Goal: Task Accomplishment & Management: Complete application form

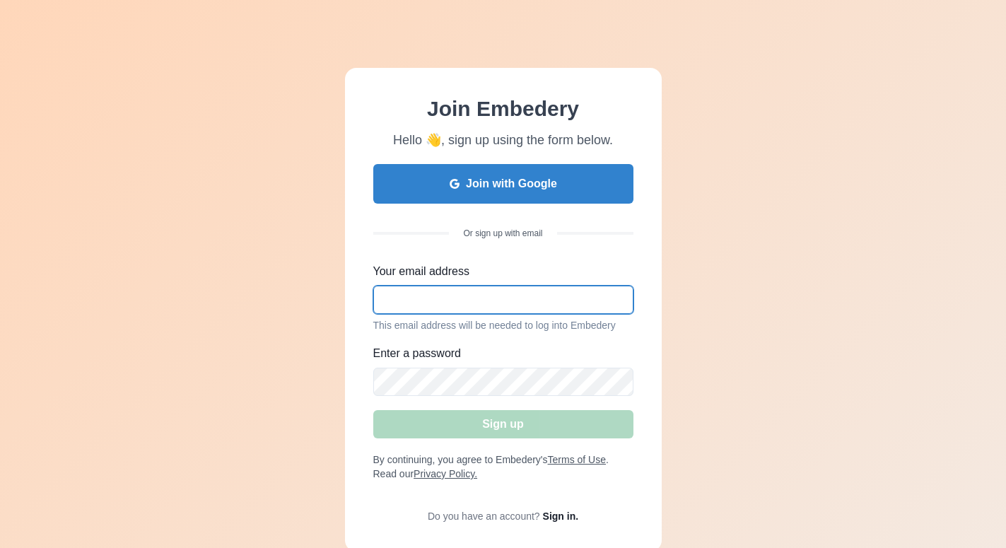
drag, startPoint x: 435, startPoint y: 305, endPoint x: 434, endPoint y: 295, distance: 10.0
click at [435, 302] on input "Your email address" at bounding box center [503, 300] width 260 height 28
click at [435, 291] on input "Your email address" at bounding box center [503, 300] width 260 height 28
paste input "[EMAIL_ADDRESS][DOMAIN_NAME]"
type input "[EMAIL_ADDRESS][DOMAIN_NAME]"
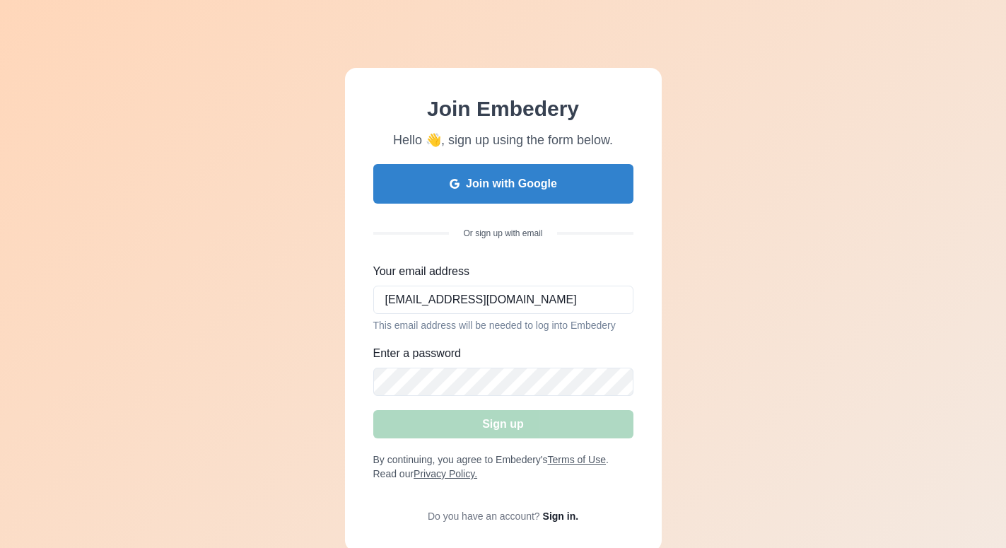
click at [0, 300] on div "Join Embedery Hello 👋, sign up using the form below. Join with Google Or sign u…" at bounding box center [503, 309] width 1006 height 619
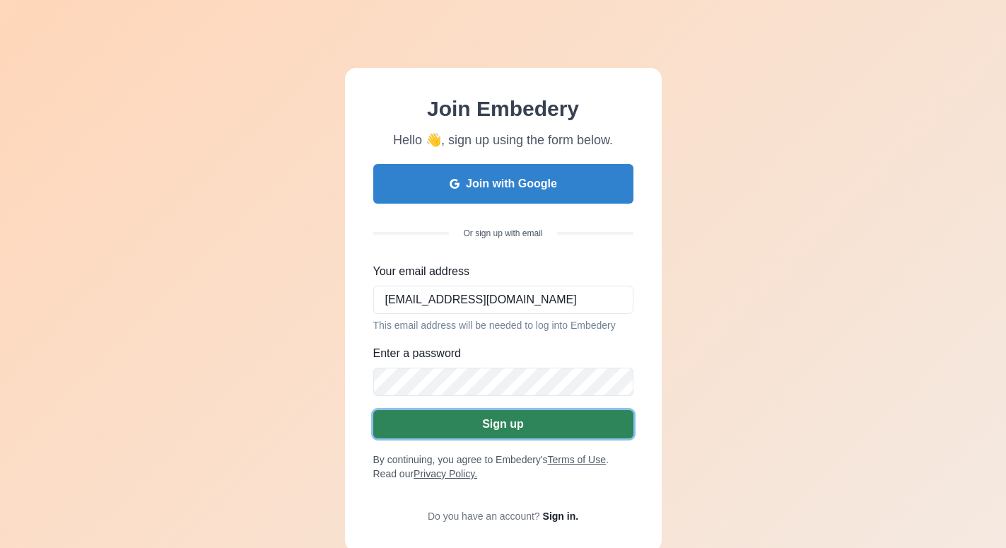
click at [464, 425] on button "Sign up" at bounding box center [503, 424] width 260 height 28
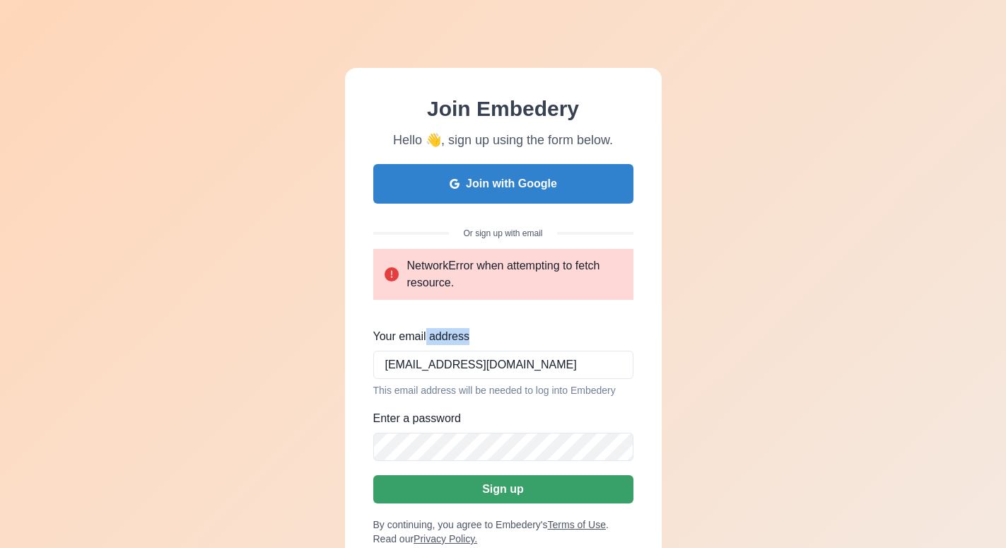
drag, startPoint x: 566, startPoint y: 326, endPoint x: 444, endPoint y: 320, distance: 121.8
click at [417, 321] on div "Join with Google Or sign up with email NetworkError when attempting to fetch re…" at bounding box center [503, 376] width 260 height 424
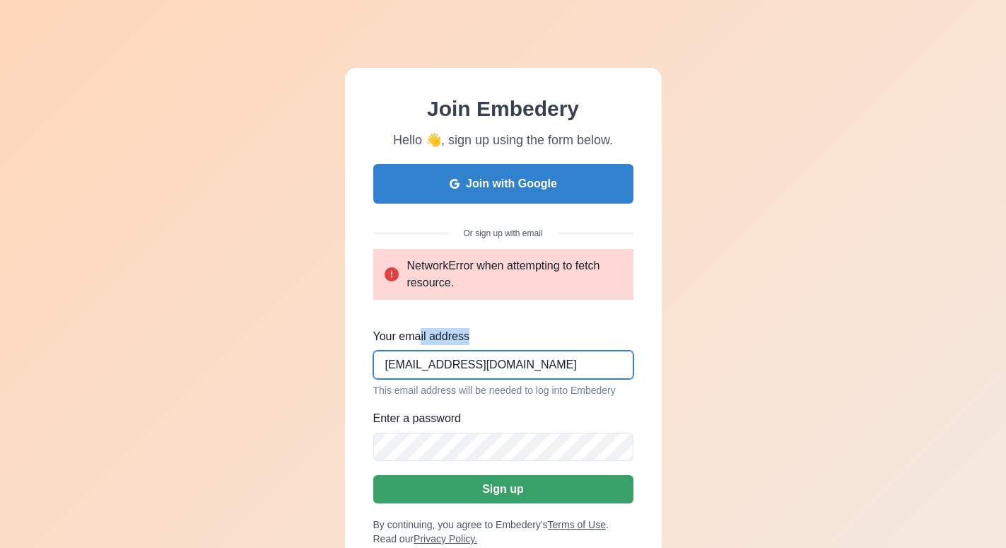
click at [487, 359] on input "[EMAIL_ADDRESS][DOMAIN_NAME]" at bounding box center [503, 365] width 260 height 28
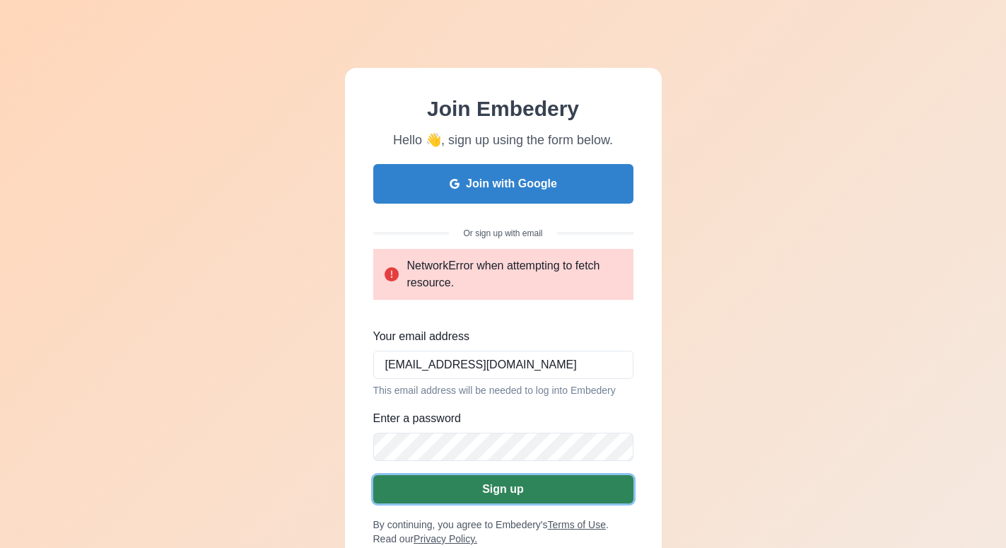
click at [517, 503] on button "Sign up" at bounding box center [503, 489] width 260 height 28
